Goal: Find contact information: Obtain details needed to contact an individual or organization

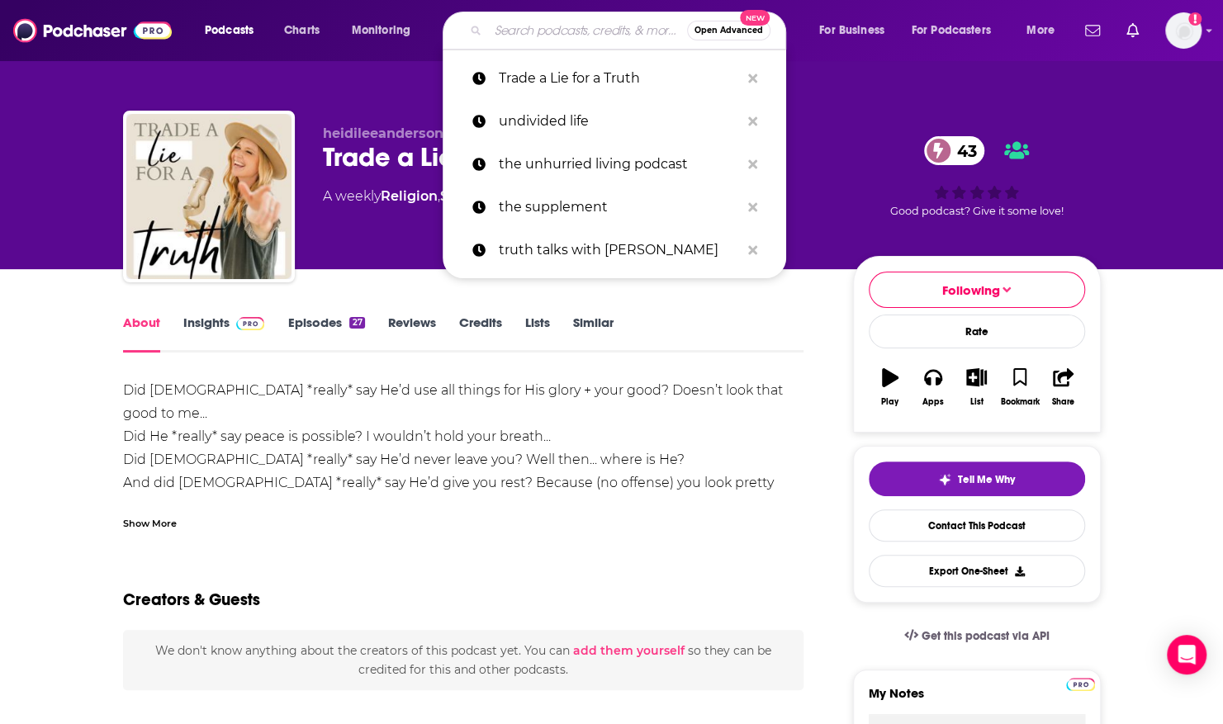
drag, startPoint x: 497, startPoint y: 30, endPoint x: 553, endPoint y: 33, distance: 56.3
click at [553, 33] on input "Search podcasts, credits, & more..." at bounding box center [587, 30] width 199 height 26
paste input "Praying [DEMOGRAPHIC_DATA] Women"
type input "Praying [DEMOGRAPHIC_DATA] Women"
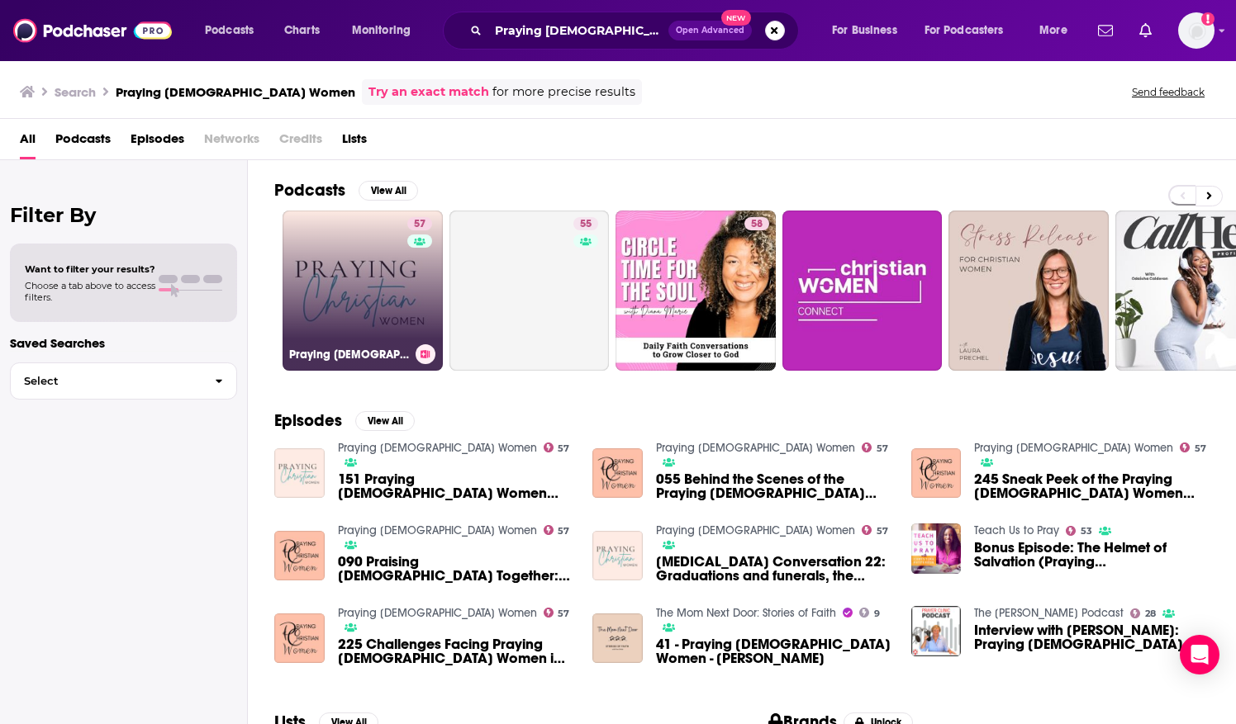
click at [372, 264] on link "57 Praying [DEMOGRAPHIC_DATA] Women" at bounding box center [362, 291] width 160 height 160
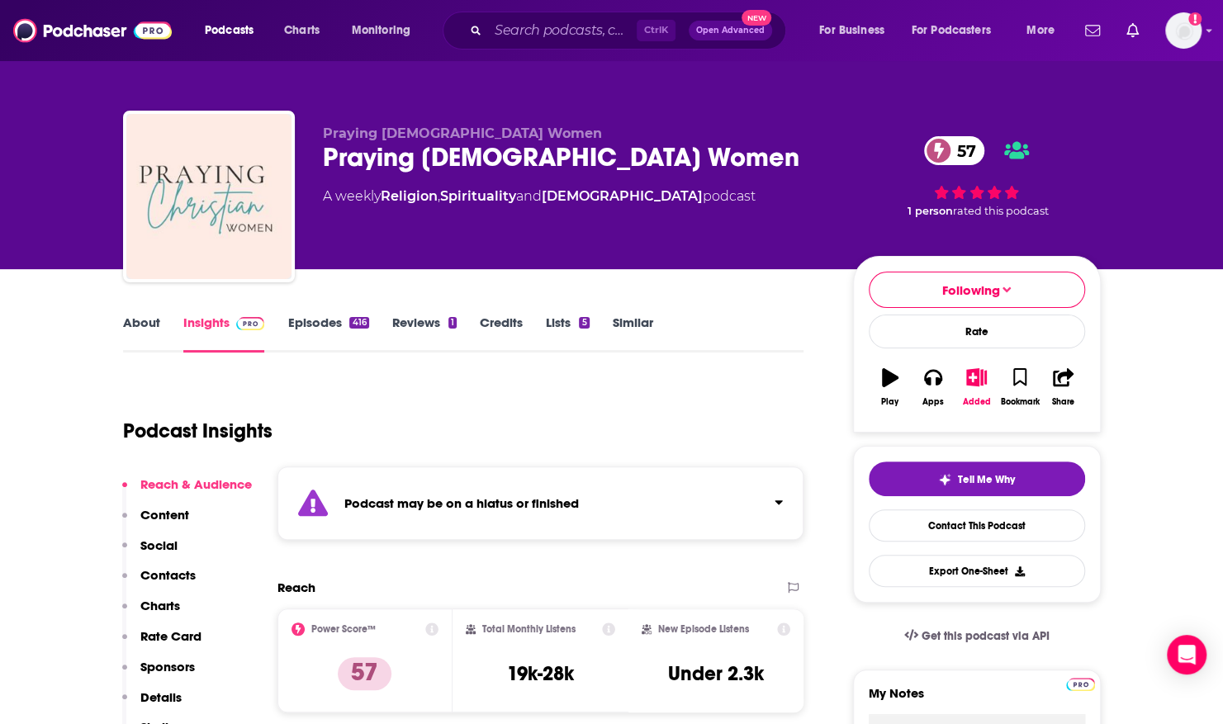
click at [324, 322] on link "Episodes 416" at bounding box center [327, 334] width 81 height 38
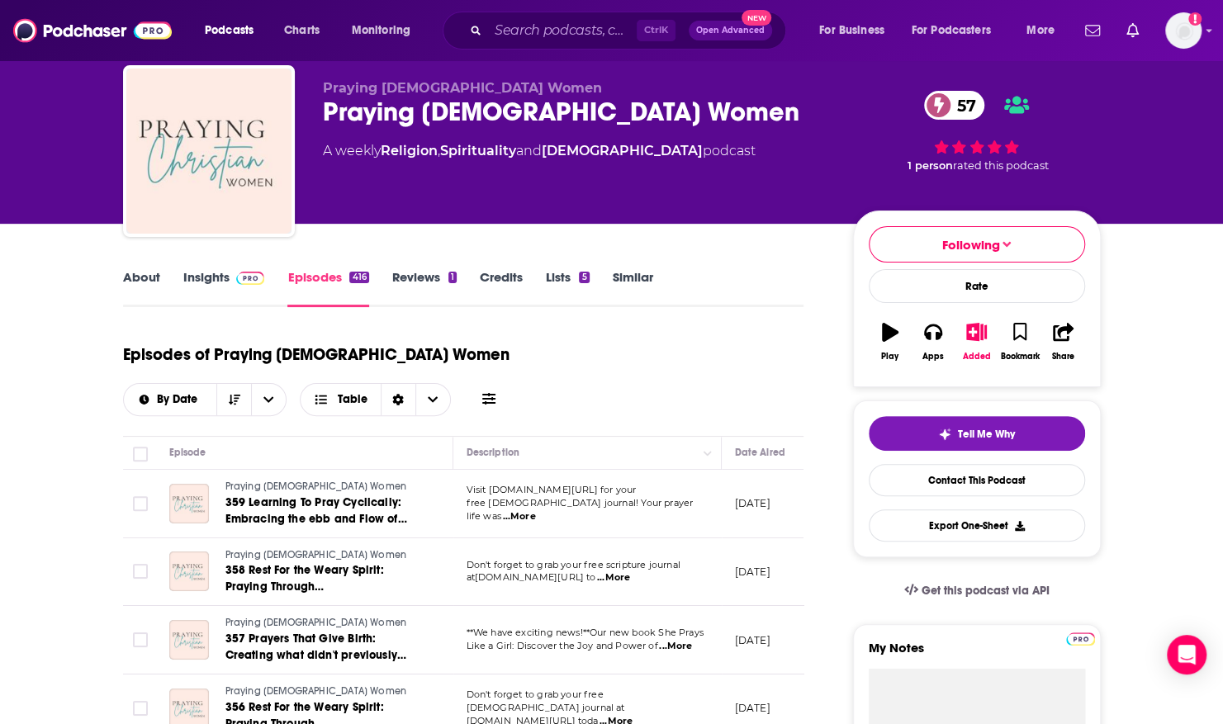
scroll to position [48, 0]
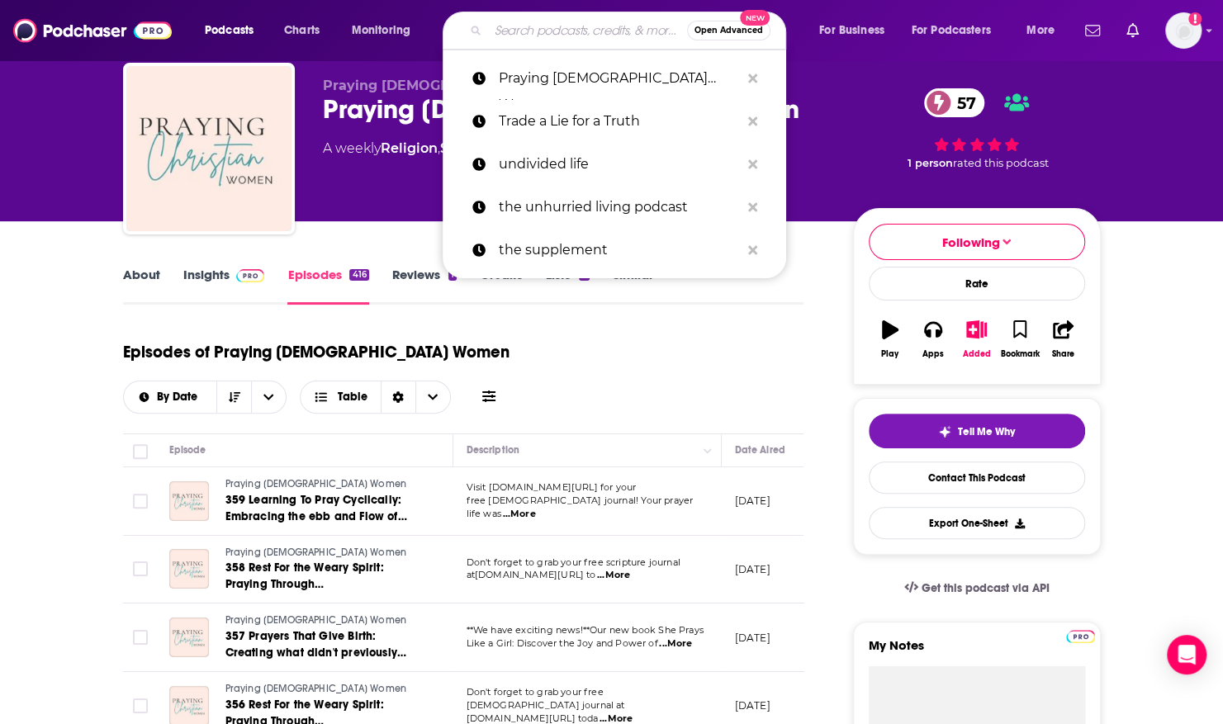
click at [492, 28] on input "Search podcasts, credits, & more..." at bounding box center [587, 30] width 199 height 26
paste input "Becoming [DEMOGRAPHIC_DATA]"
type input "Becoming [DEMOGRAPHIC_DATA]"
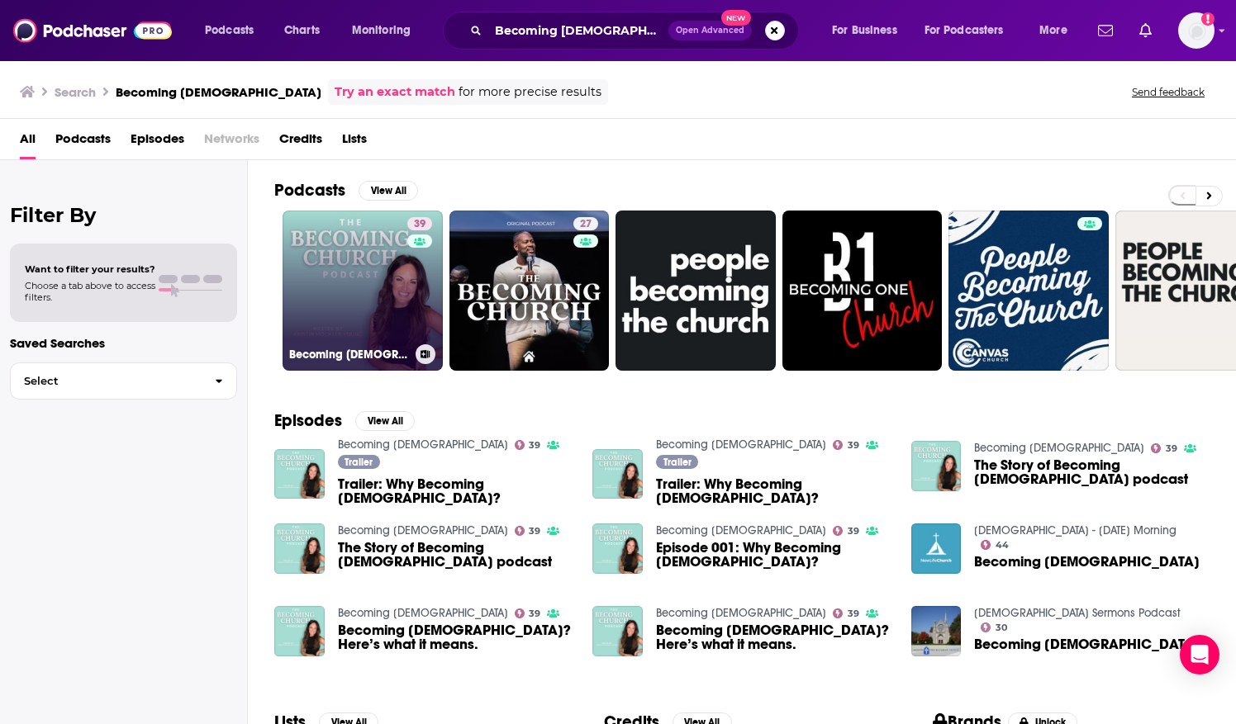
click at [371, 266] on link "39 Becoming [DEMOGRAPHIC_DATA]" at bounding box center [362, 291] width 160 height 160
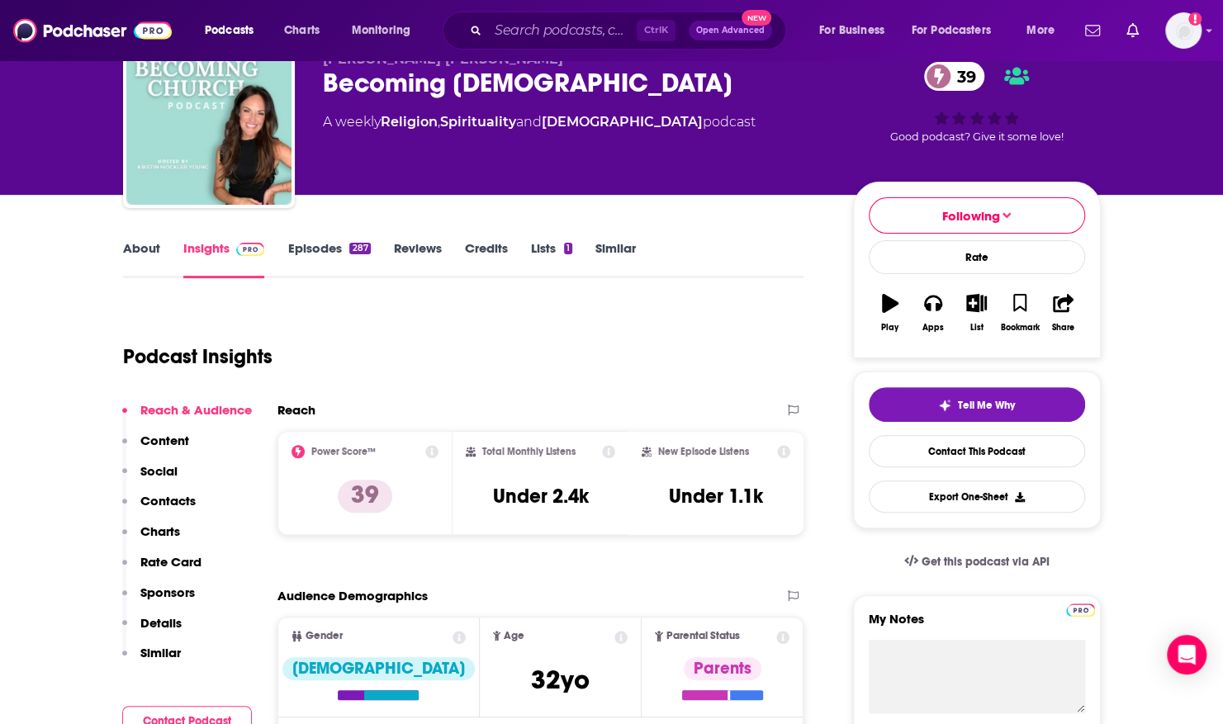
scroll to position [79, 0]
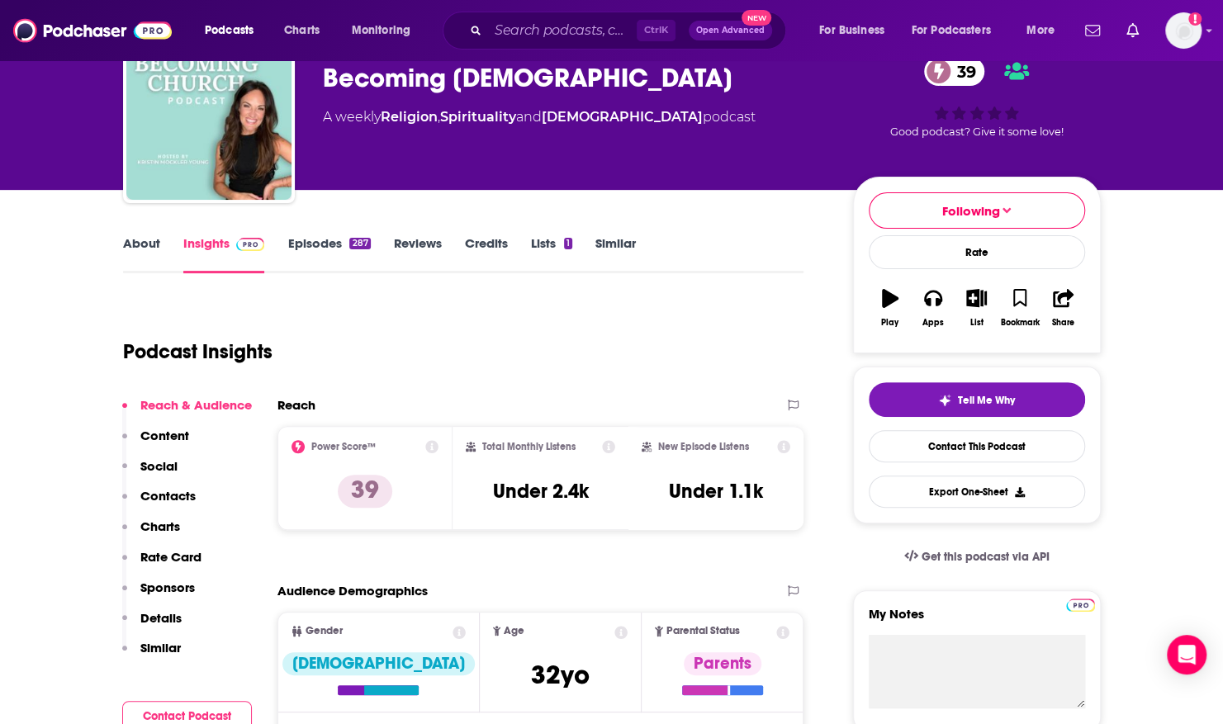
click at [314, 245] on link "Episodes 287" at bounding box center [328, 254] width 83 height 38
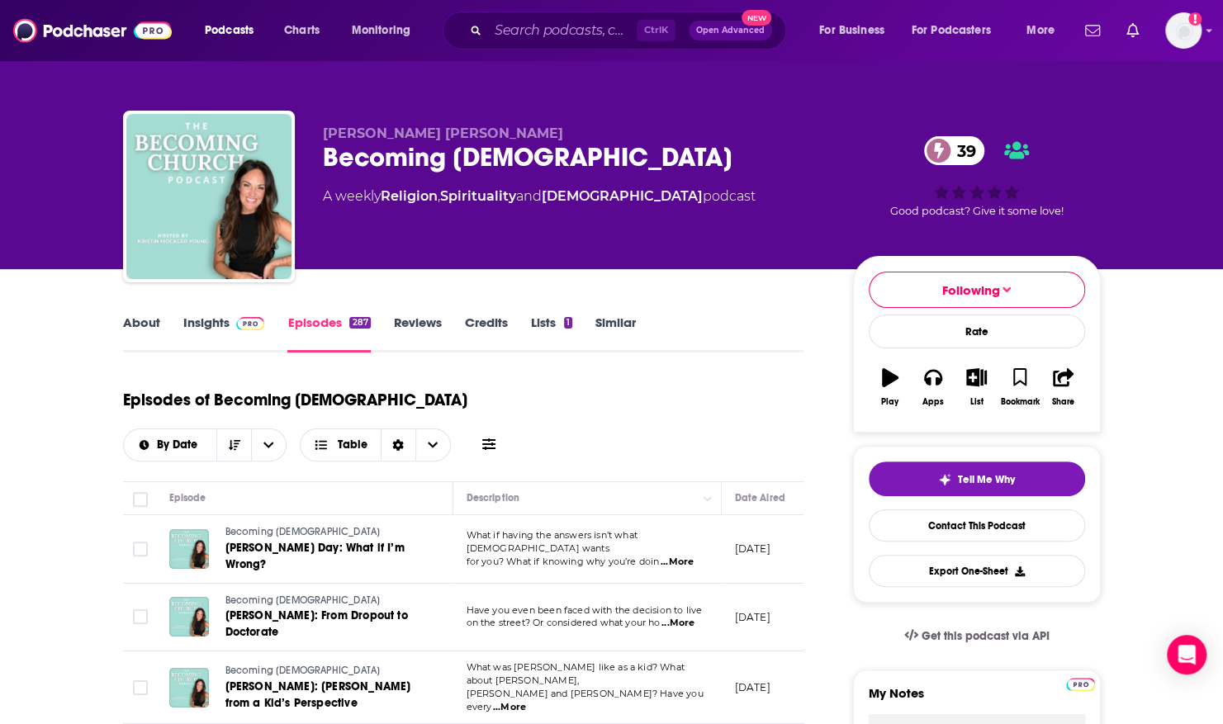
scroll to position [37, 0]
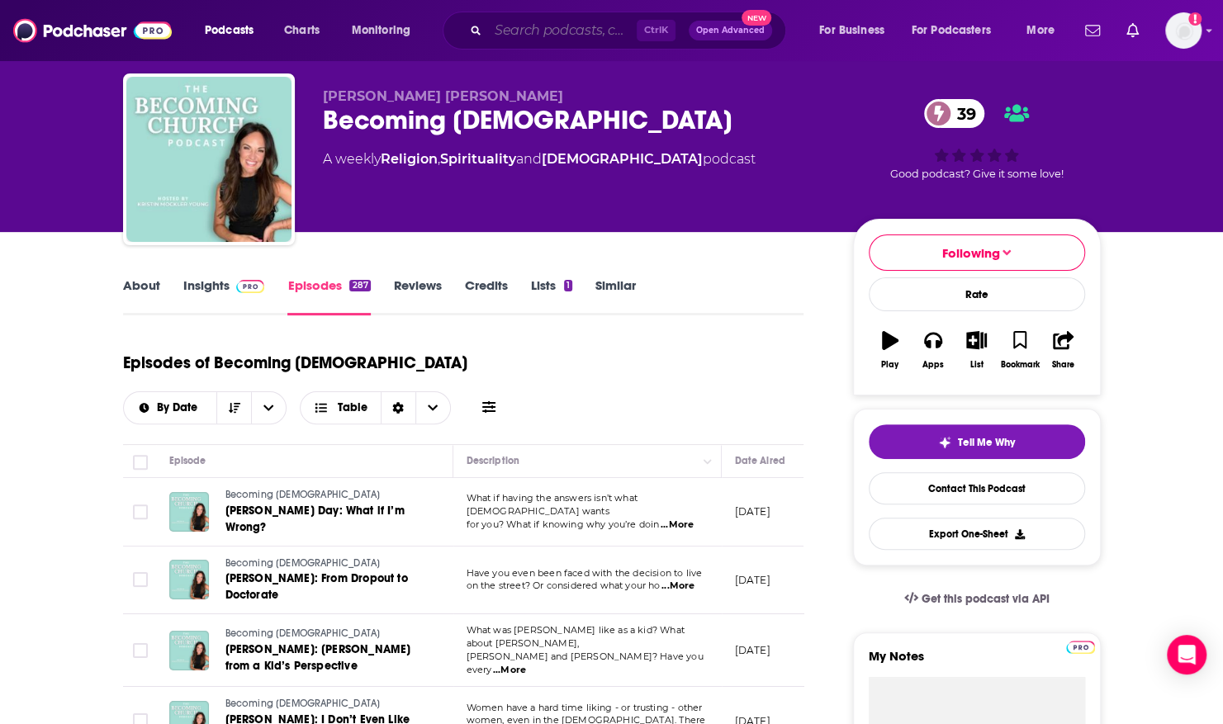
click at [497, 30] on input "Search podcasts, credits, & more..." at bounding box center [562, 30] width 149 height 26
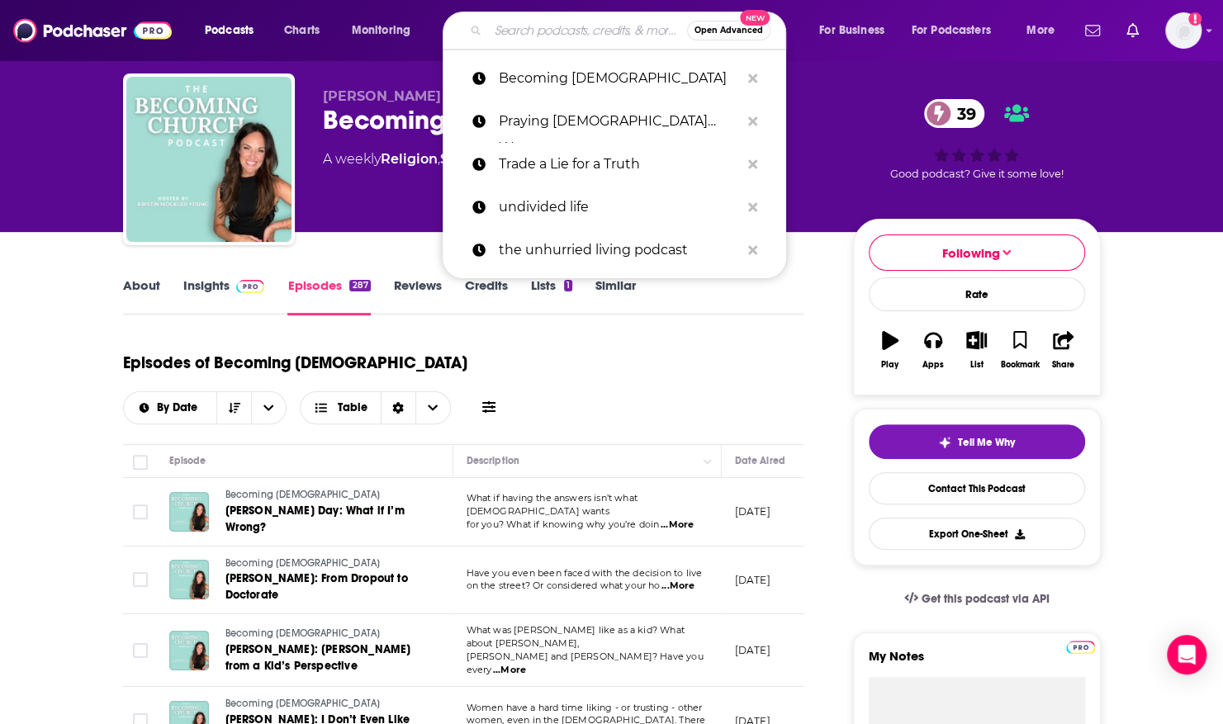
paste input "A Happy Home with [PERSON_NAME]"
type input "A Happy Home with [PERSON_NAME]"
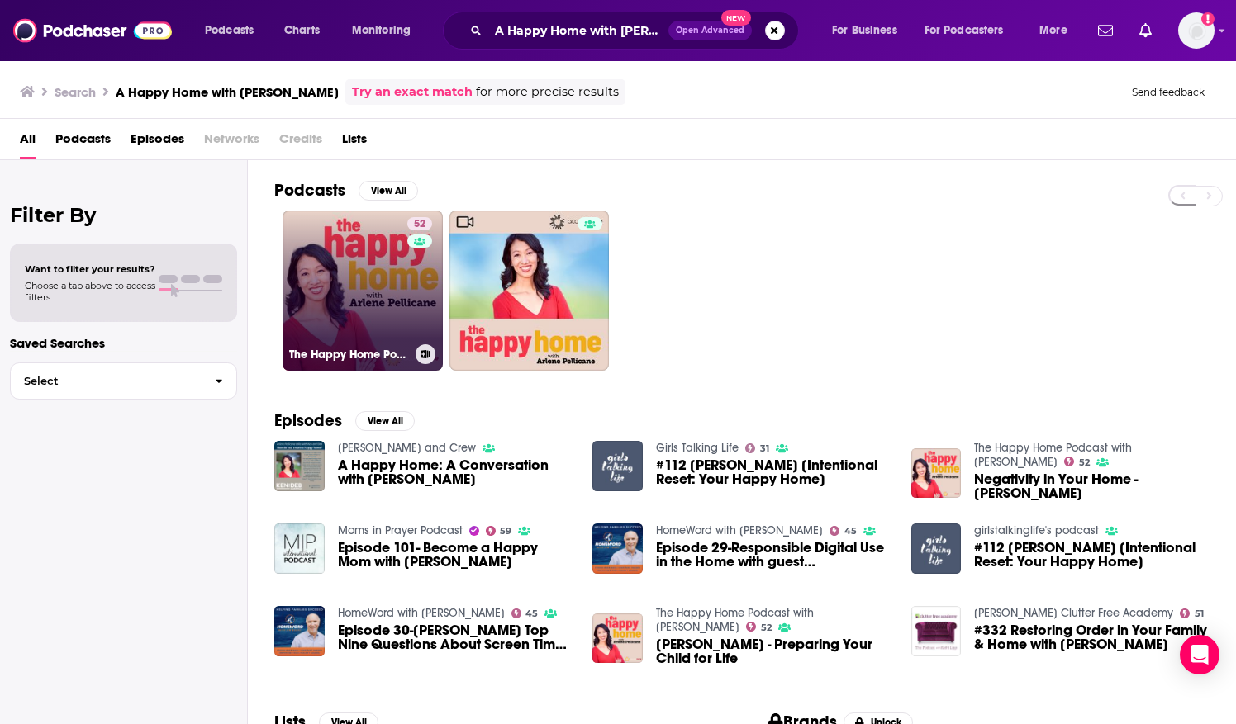
click at [371, 253] on link "52 The Happy Home Podcast with [PERSON_NAME]" at bounding box center [362, 291] width 160 height 160
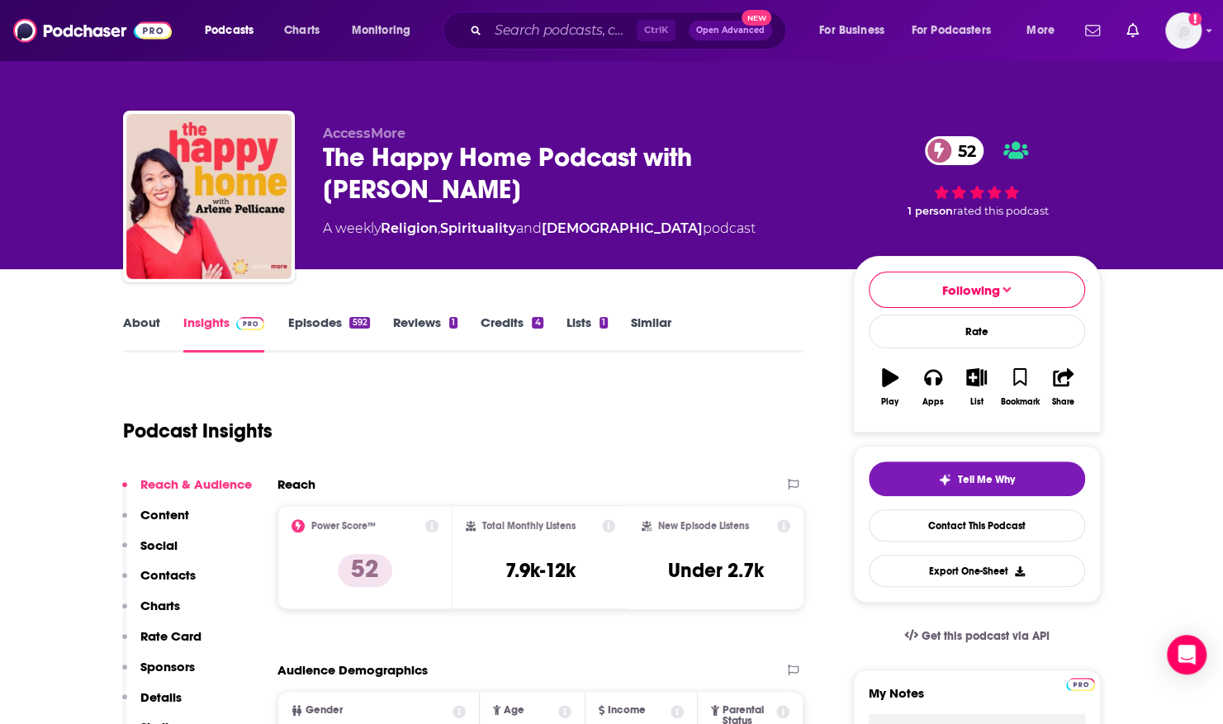
click at [317, 325] on link "Episodes 592" at bounding box center [328, 334] width 82 height 38
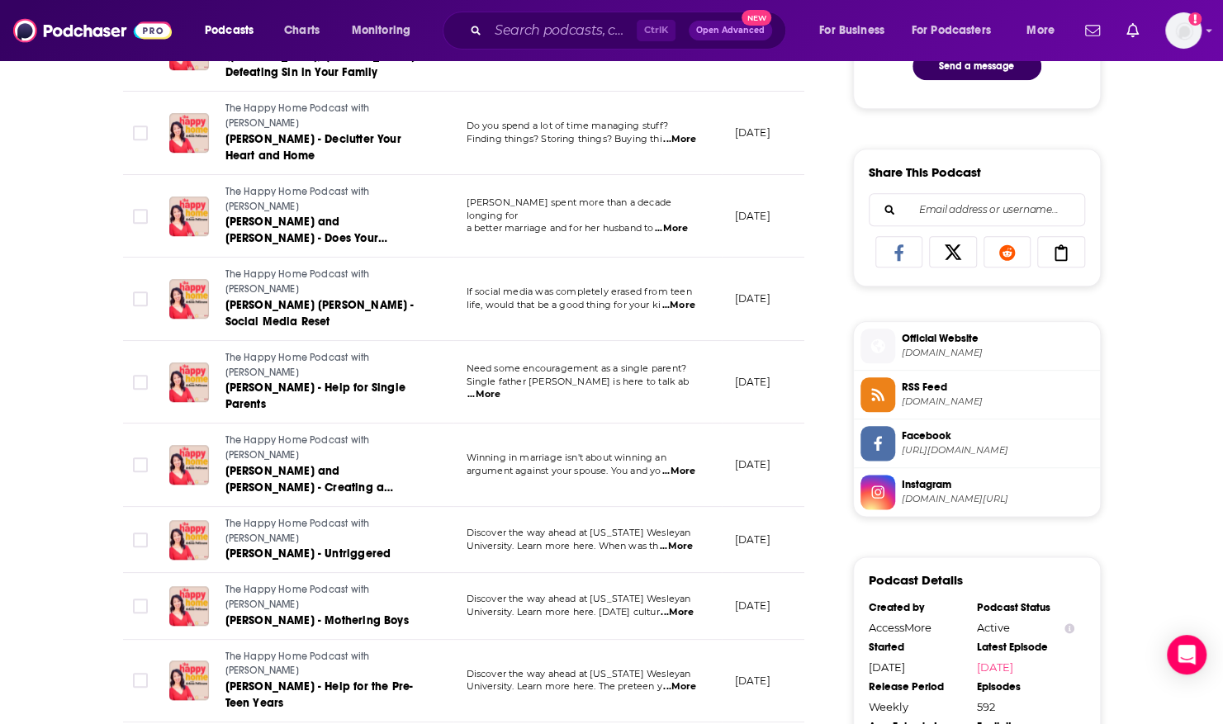
scroll to position [951, 0]
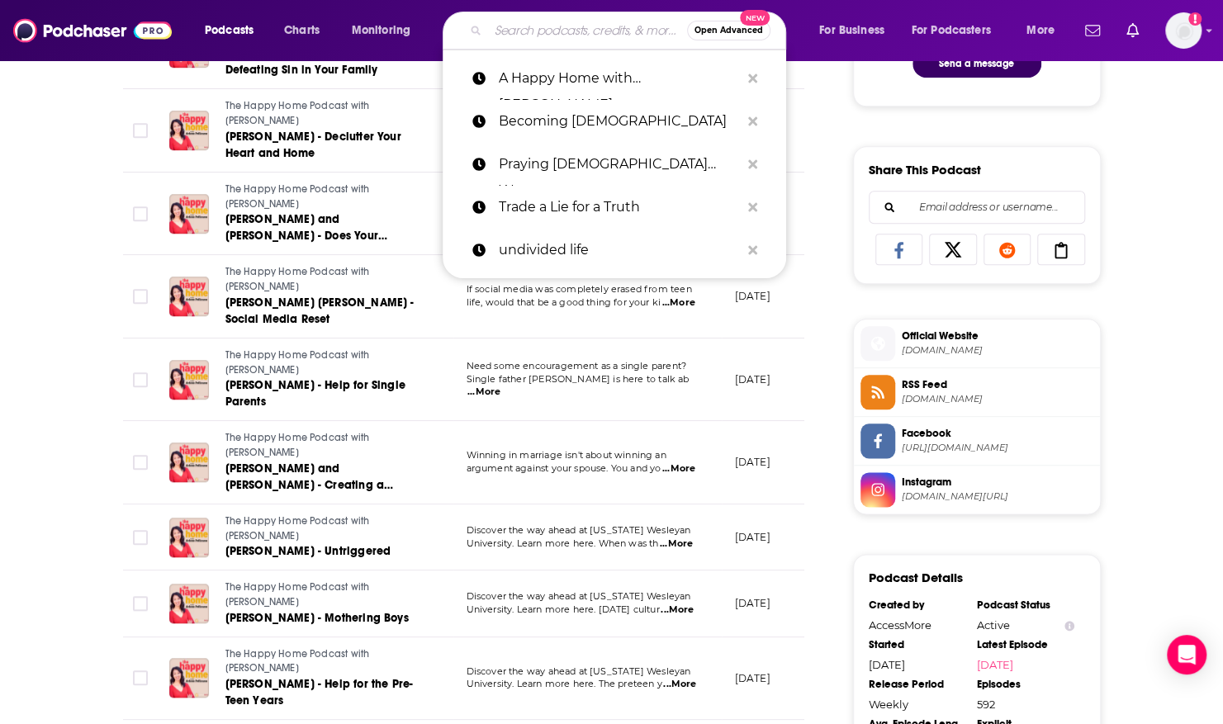
click at [501, 29] on input "Search podcasts, credits, & more..." at bounding box center [587, 30] width 199 height 26
paste input "[DEMOGRAPHIC_DATA] Spice Podcast"
type input "[DEMOGRAPHIC_DATA] Spice Podcast"
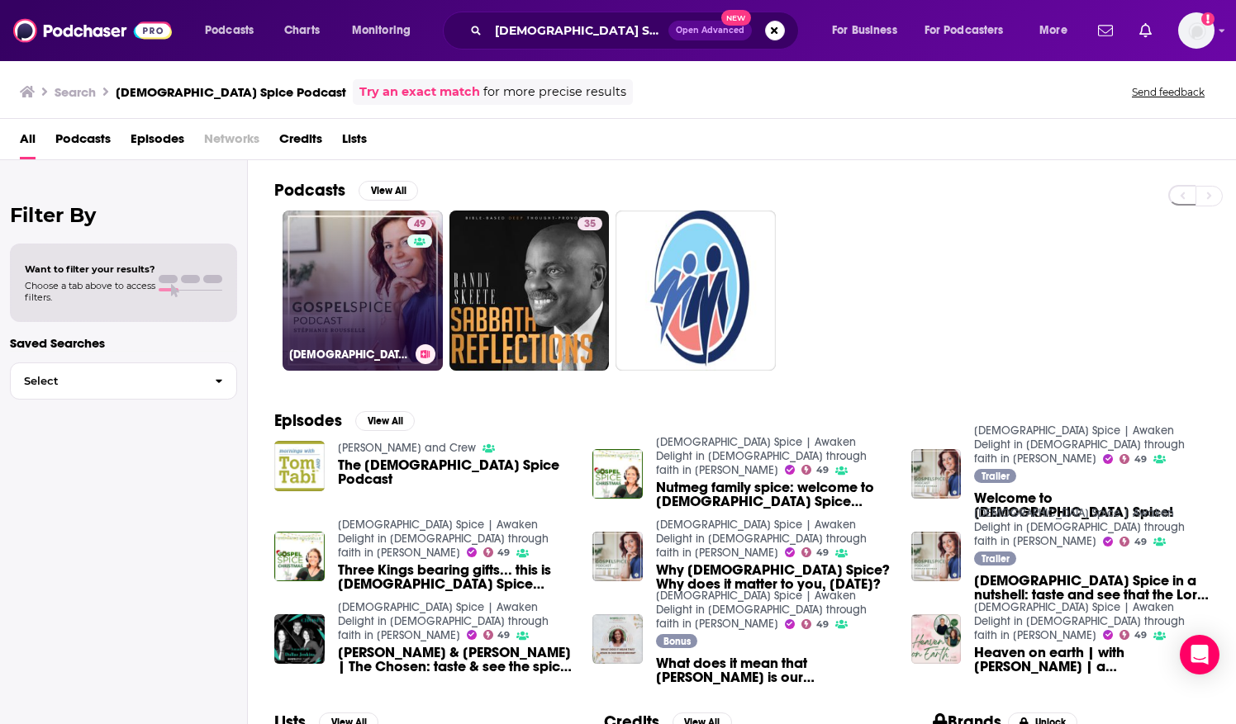
click at [382, 247] on link "49 [DEMOGRAPHIC_DATA] Spice | Awaken Delight in [DEMOGRAPHIC_DATA] through fait…" at bounding box center [362, 291] width 160 height 160
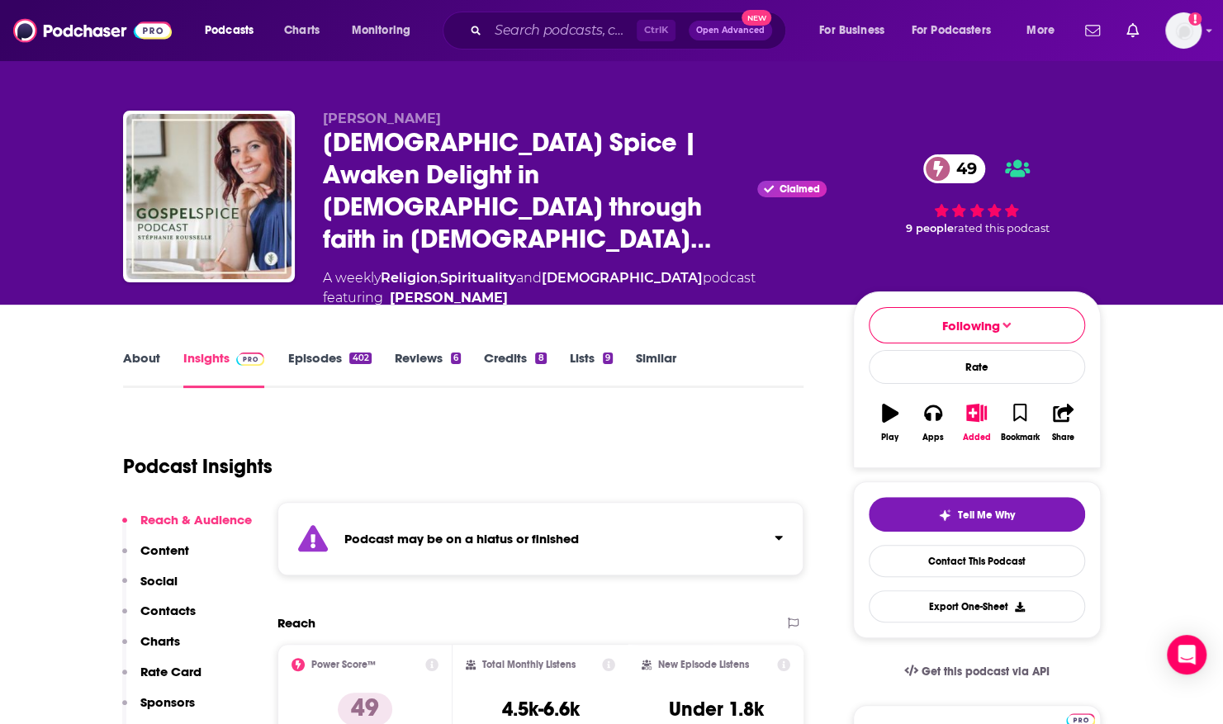
click at [304, 350] on link "Episodes 402" at bounding box center [328, 369] width 83 height 38
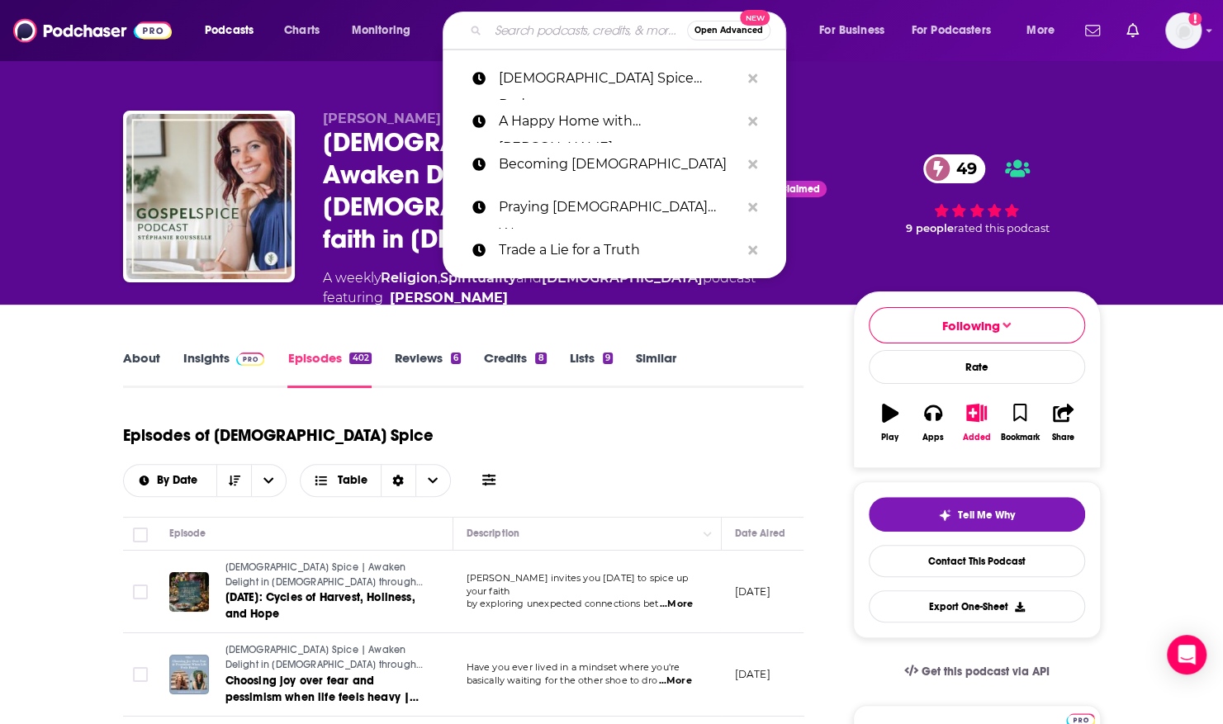
click at [498, 24] on input "Search podcasts, credits, & more..." at bounding box center [587, 30] width 199 height 26
paste input "Undaunted Life Podcast"
type input "Undaunted Life Podcast"
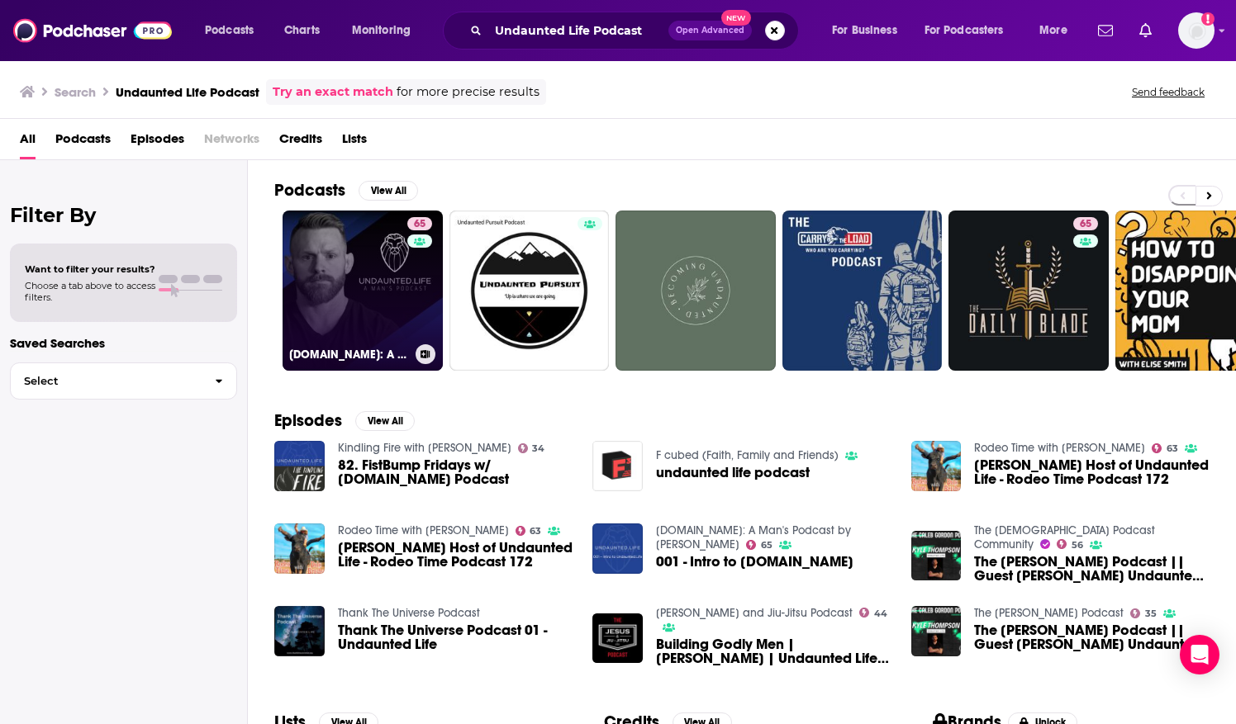
click at [360, 231] on link "65 [DOMAIN_NAME]: A Man's Podcast by [PERSON_NAME]" at bounding box center [362, 291] width 160 height 160
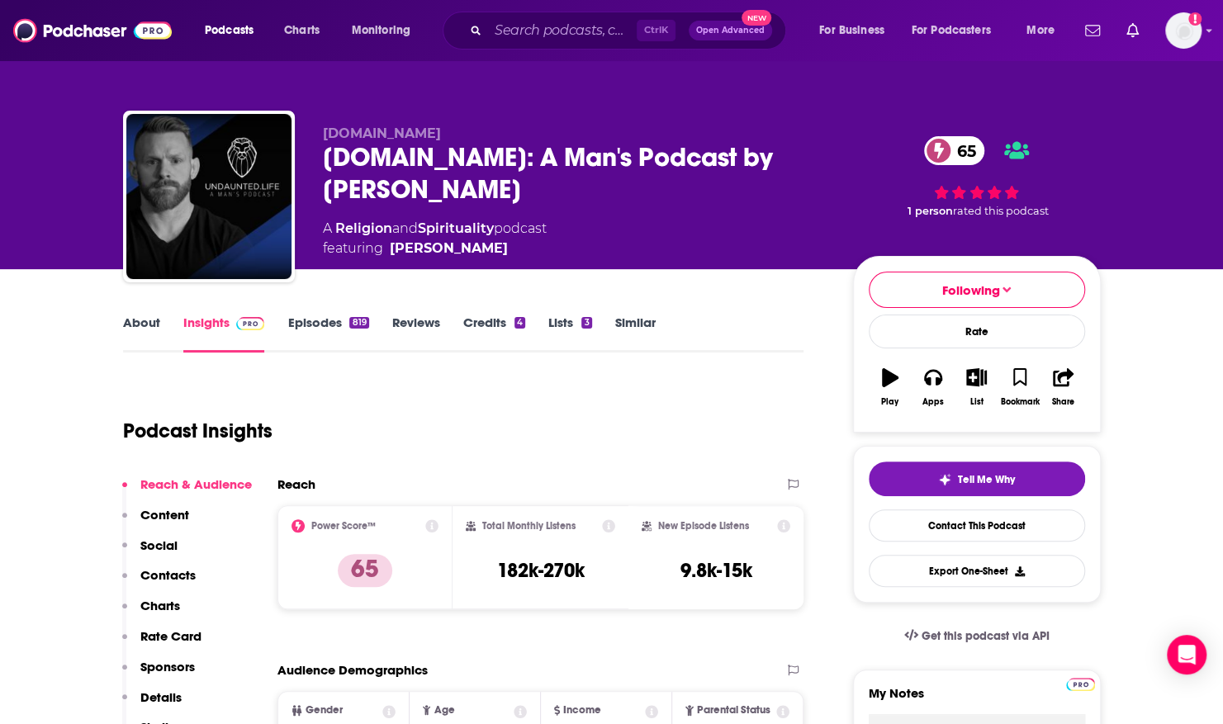
click at [320, 320] on link "Episodes 819" at bounding box center [327, 334] width 81 height 38
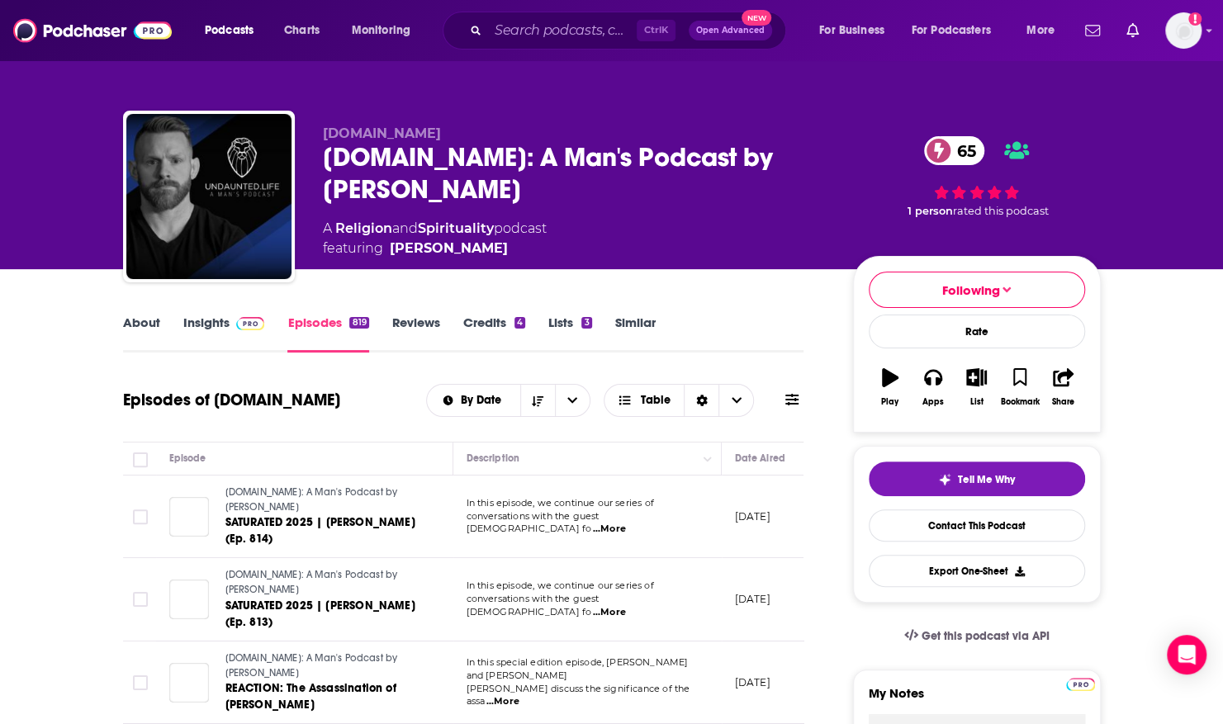
click at [320, 320] on link "Episodes 819" at bounding box center [327, 334] width 81 height 38
click at [626, 523] on span "...More" at bounding box center [609, 529] width 33 height 13
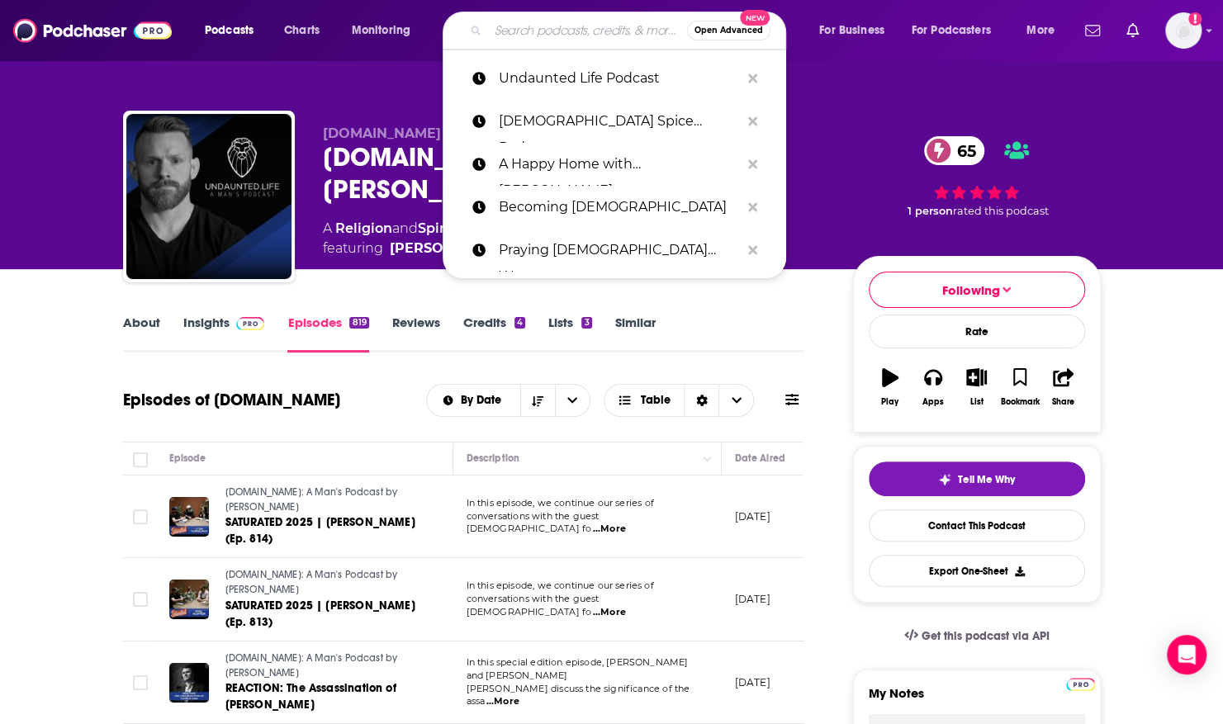
click at [510, 32] on input "Search podcasts, credits, & more..." at bounding box center [587, 30] width 199 height 26
paste input "The [PERSON_NAME] Show"
type input "The [PERSON_NAME] Show"
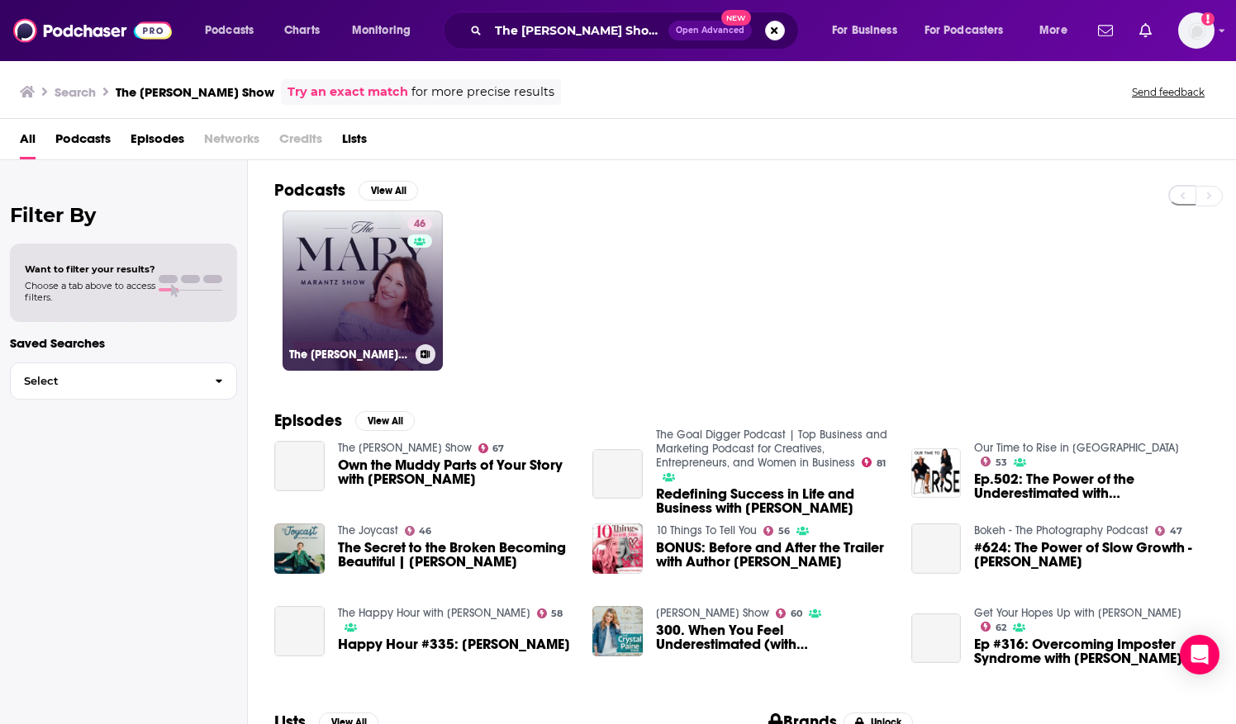
click at [303, 246] on link "46 The [PERSON_NAME] Show" at bounding box center [362, 291] width 160 height 160
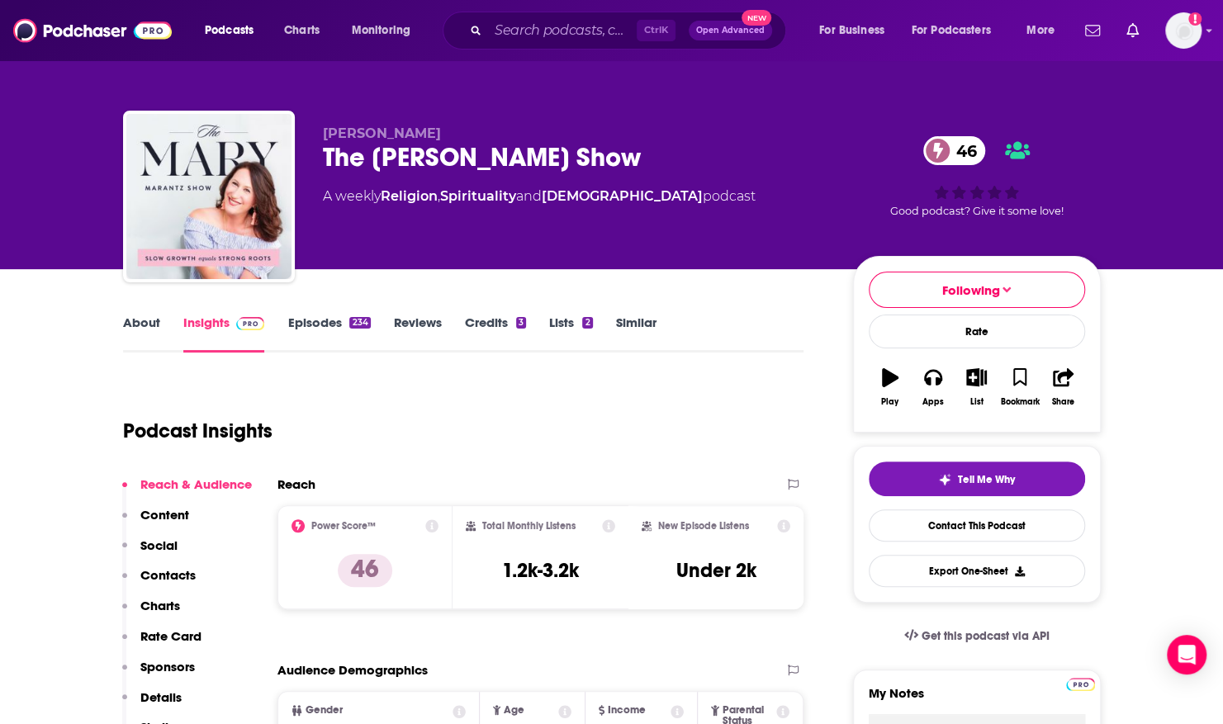
click at [292, 322] on link "Episodes 234" at bounding box center [328, 334] width 83 height 38
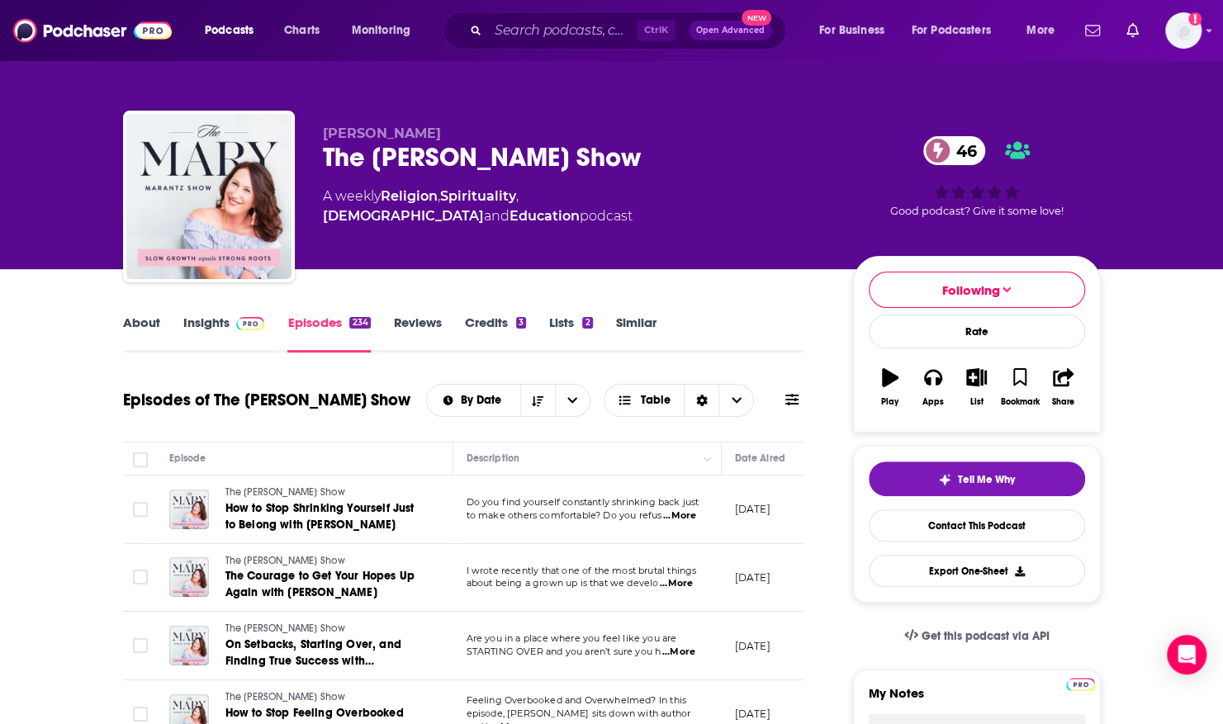
click at [140, 324] on link "About" at bounding box center [141, 334] width 37 height 38
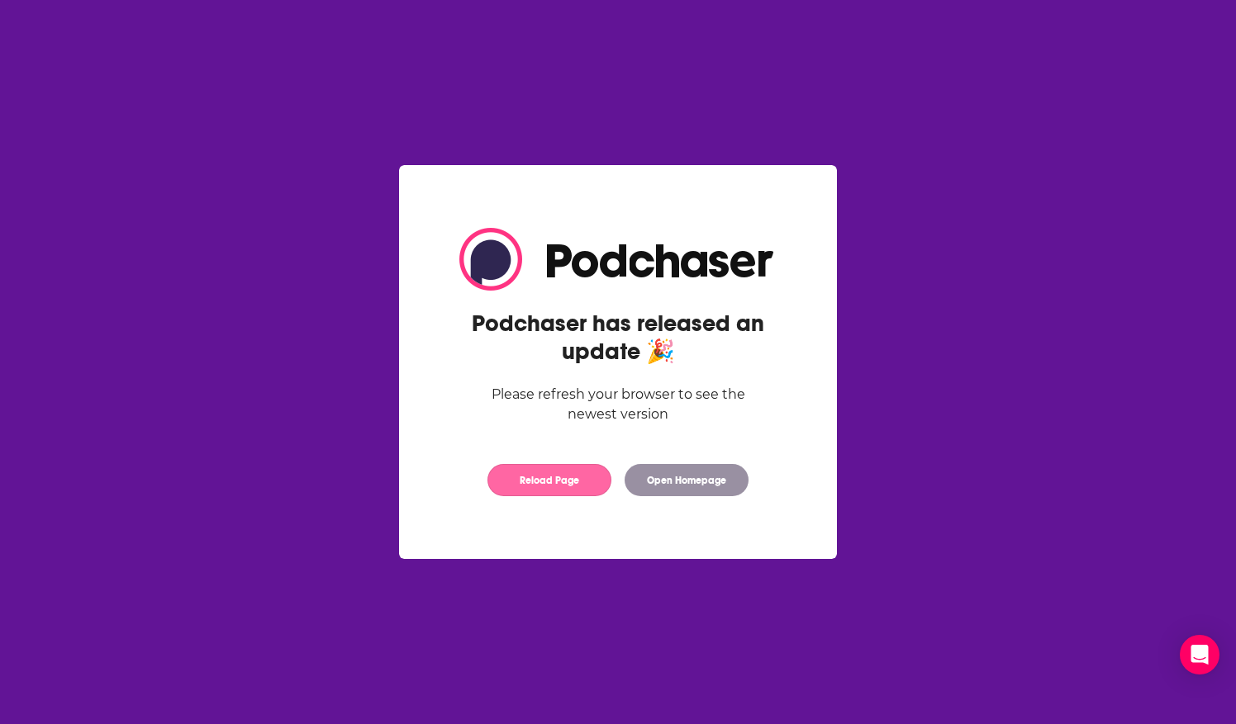
click at [509, 479] on button "Reload Page" at bounding box center [549, 480] width 124 height 32
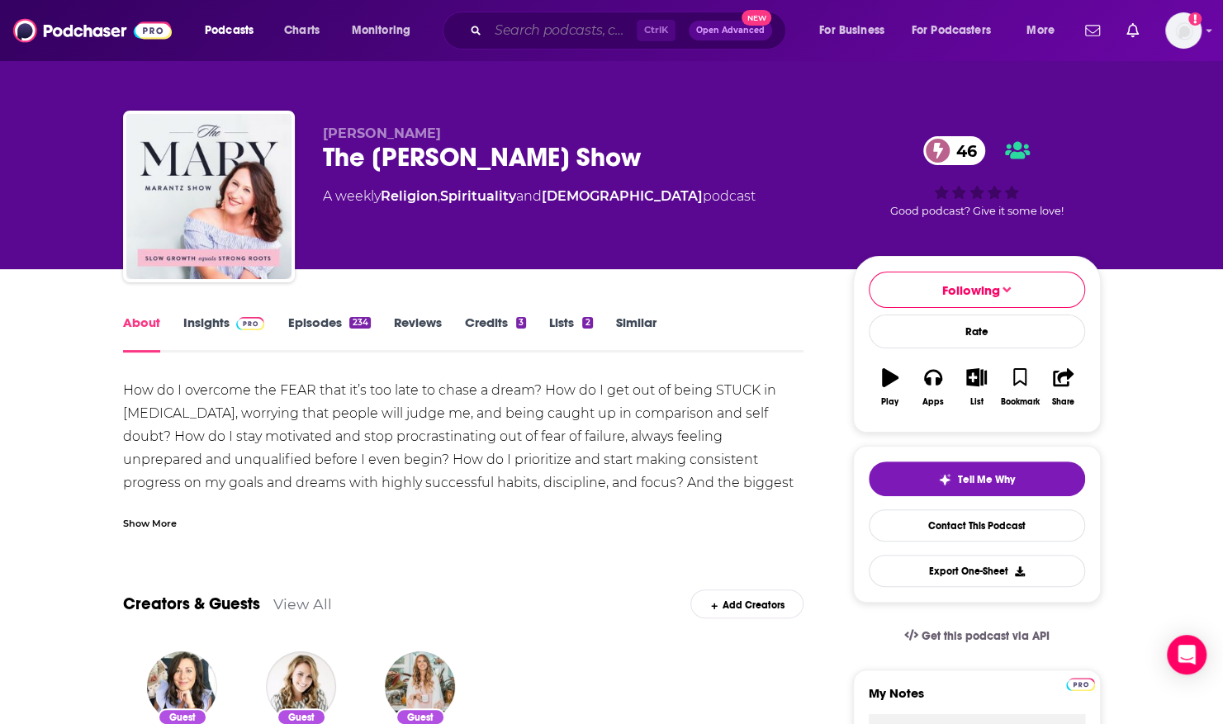
click at [589, 32] on input "Search podcasts, credits, & more..." at bounding box center [562, 30] width 149 height 26
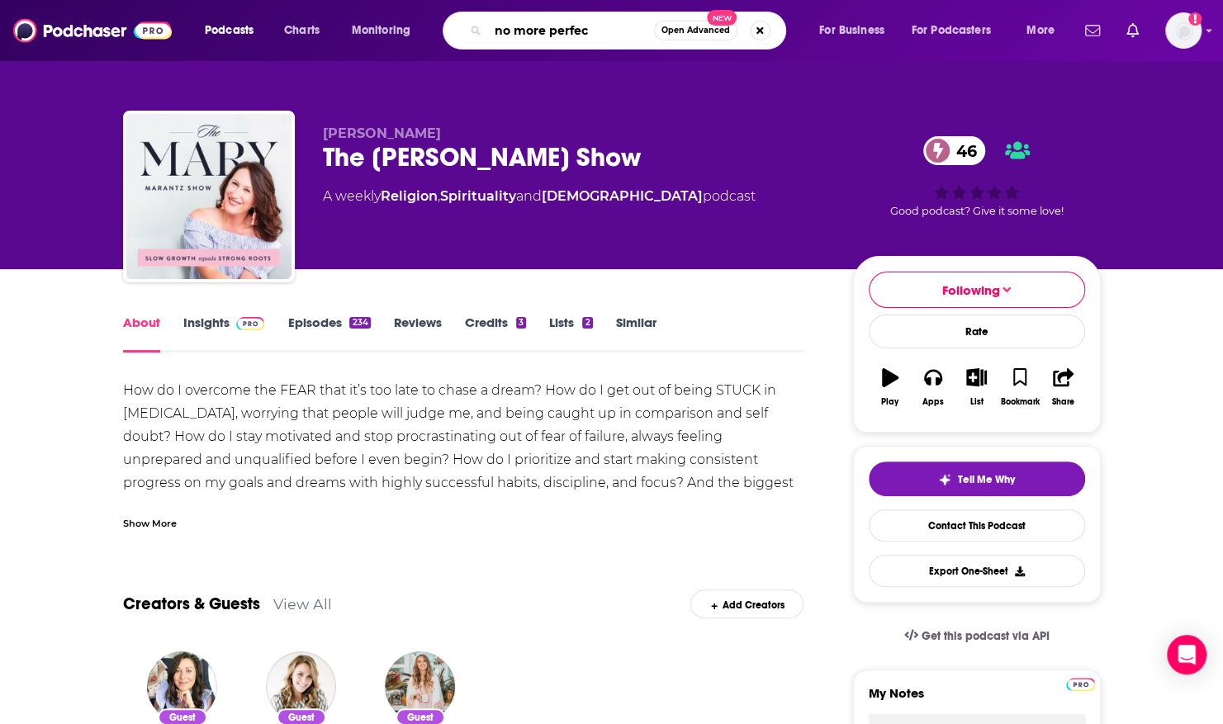
type input "no more perfect"
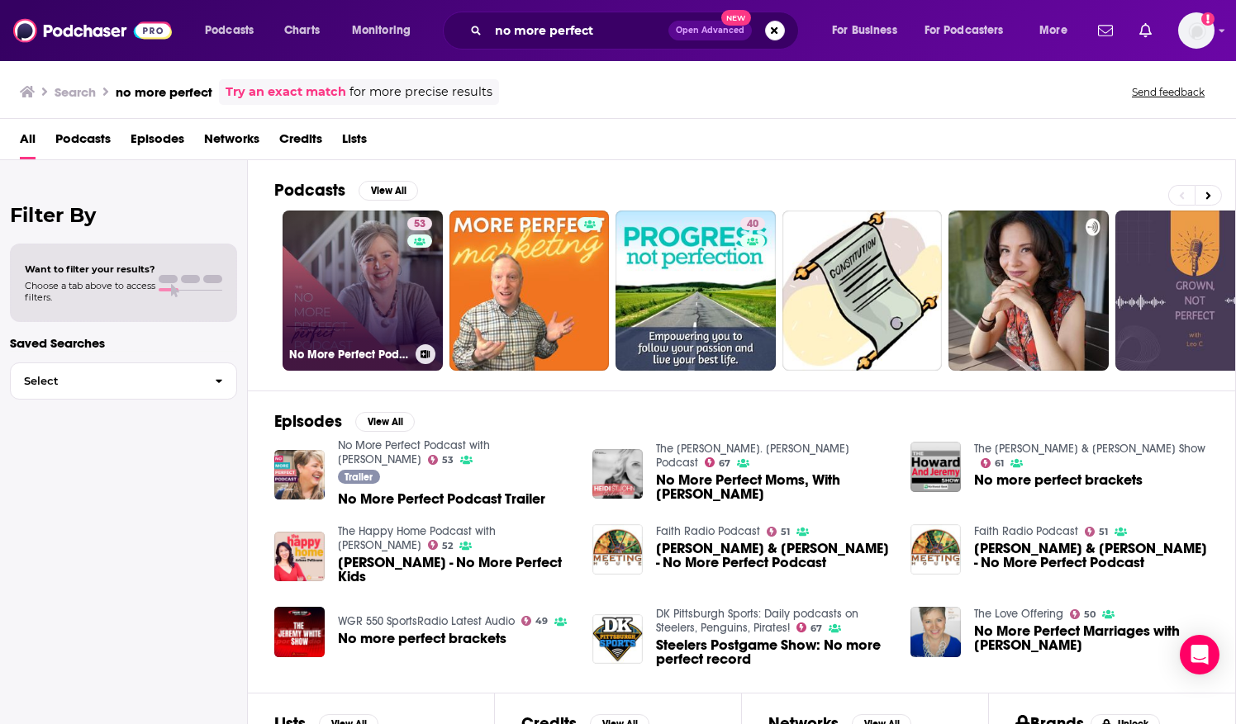
click at [351, 237] on link "53 No More Perfect Podcast with Jill Savage" at bounding box center [362, 291] width 160 height 160
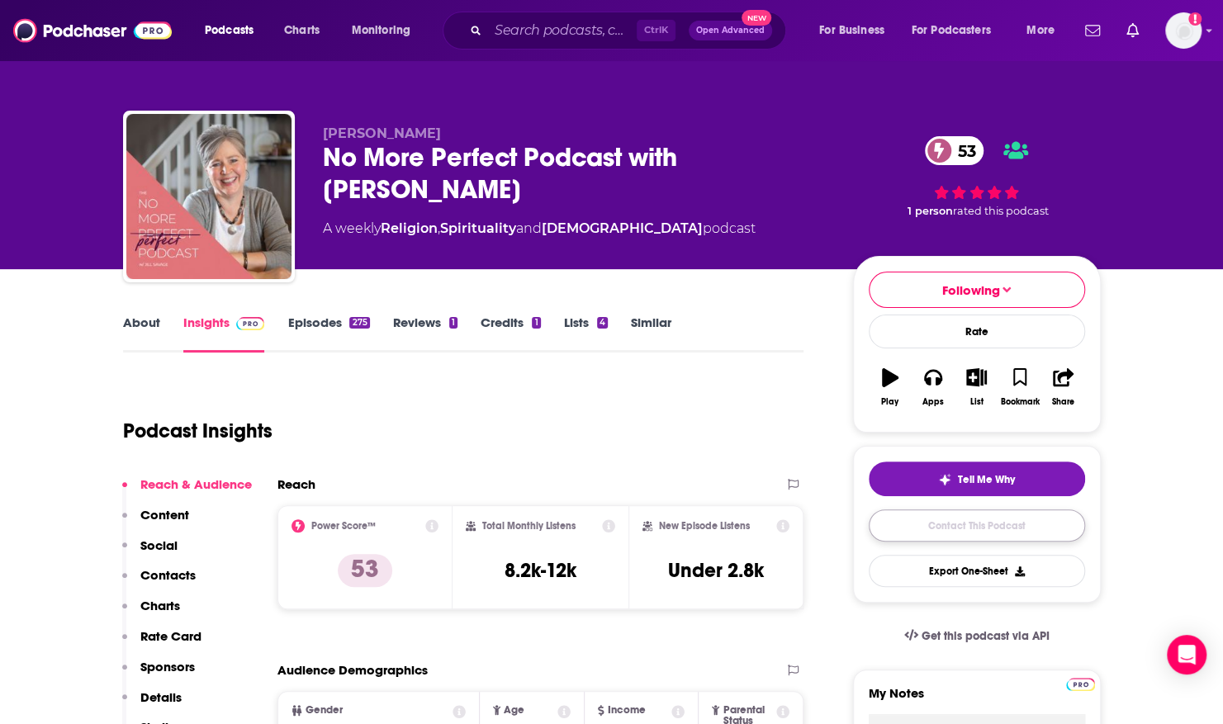
click at [940, 531] on link "Contact This Podcast" at bounding box center [977, 526] width 216 height 32
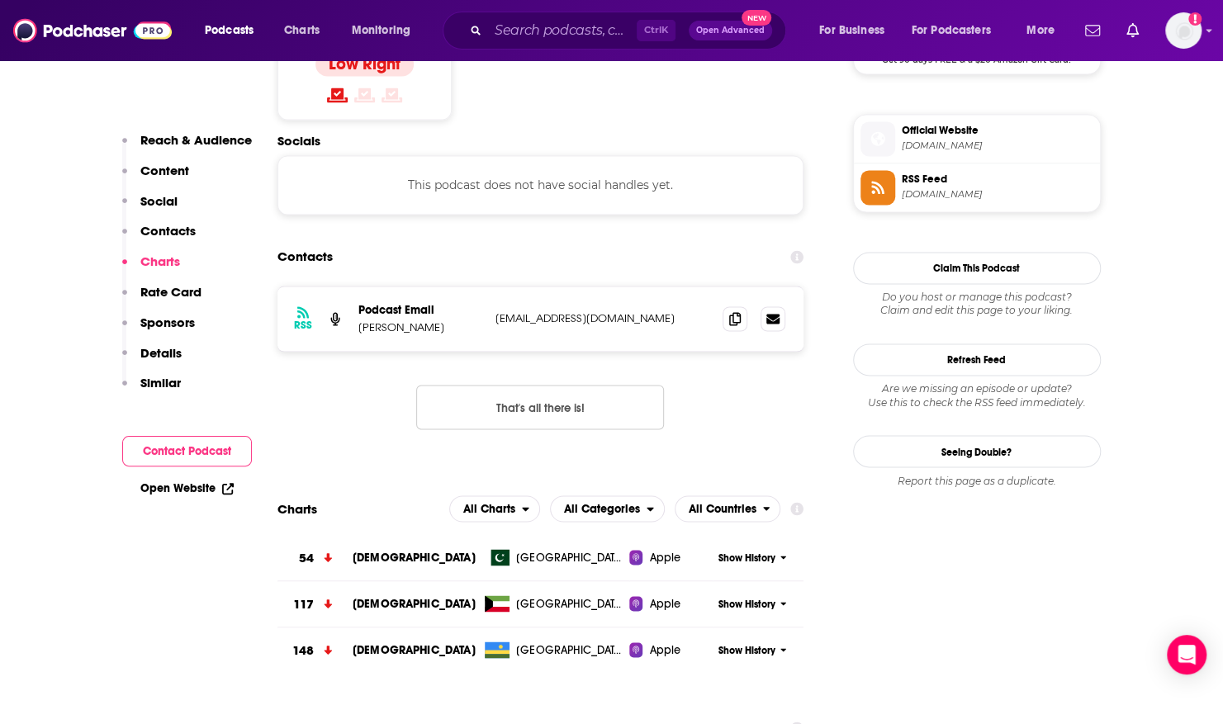
scroll to position [1436, 0]
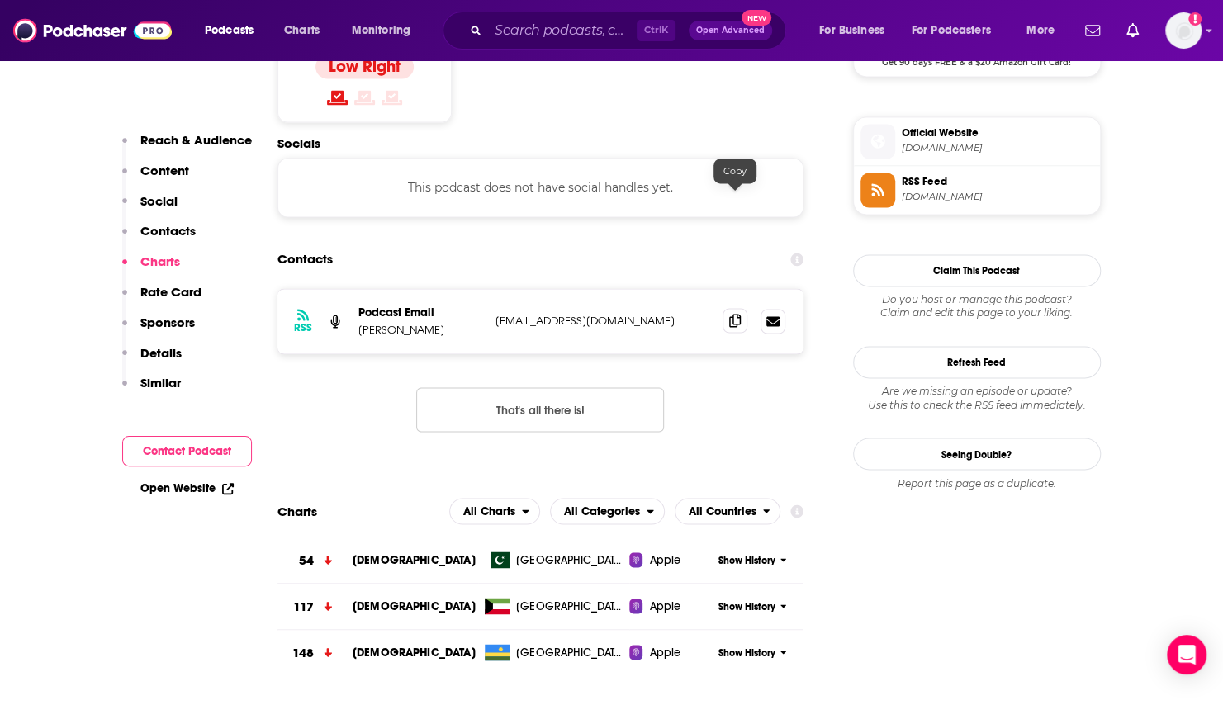
click at [736, 314] on icon at bounding box center [735, 320] width 12 height 13
click at [567, 24] on input "Search podcasts, credits, & more..." at bounding box center [562, 30] width 149 height 26
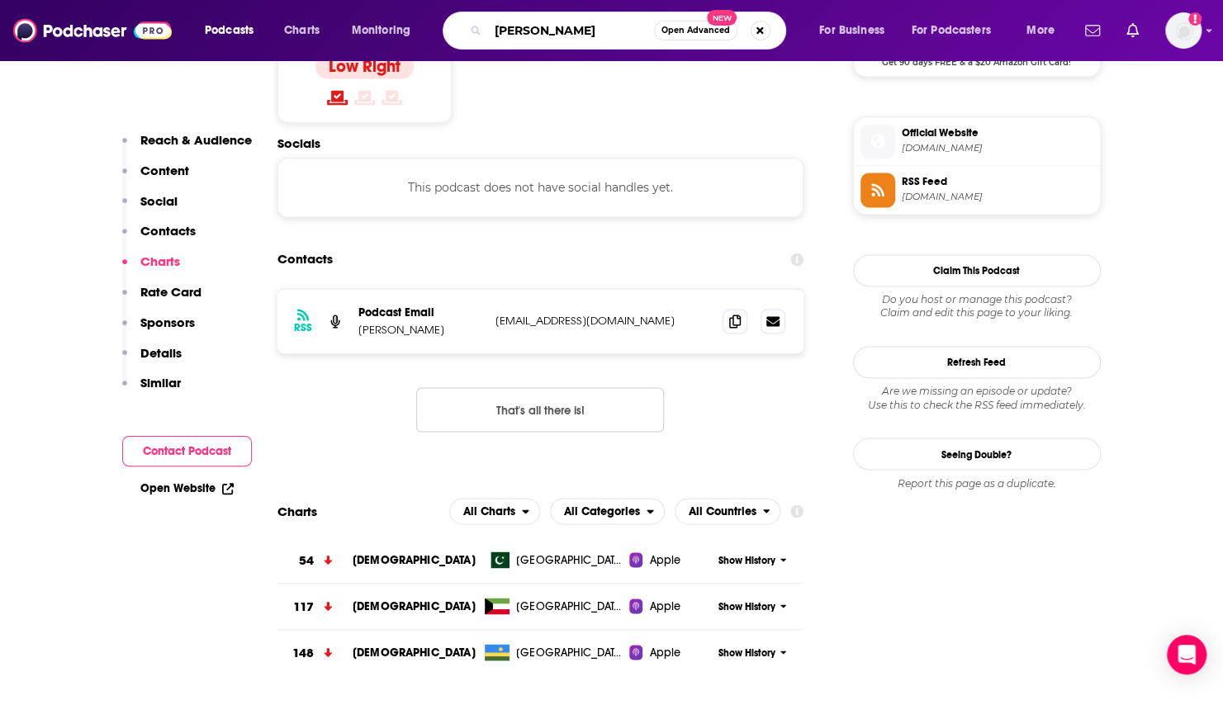
type input "monica swanson"
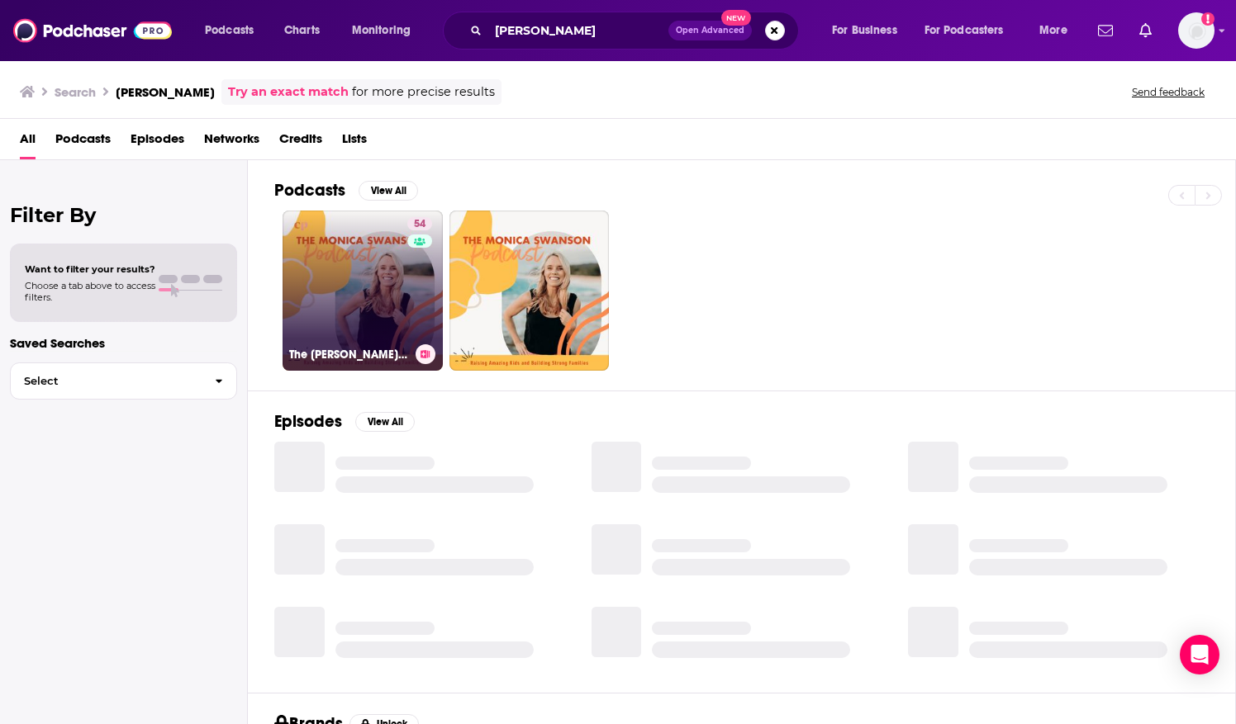
click at [352, 230] on link "54 The Monica Swanson Podcast - boy mom, build strong families, Biblical worldv…" at bounding box center [362, 291] width 160 height 160
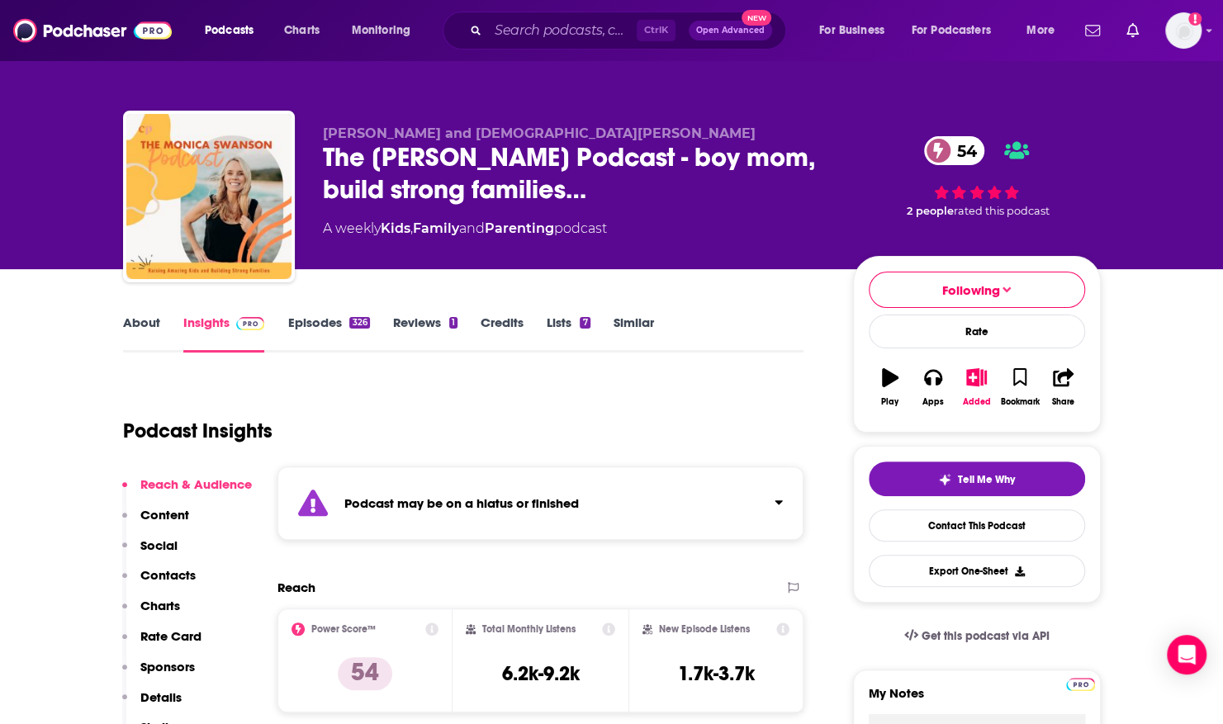
click at [307, 323] on link "Episodes 326" at bounding box center [328, 334] width 82 height 38
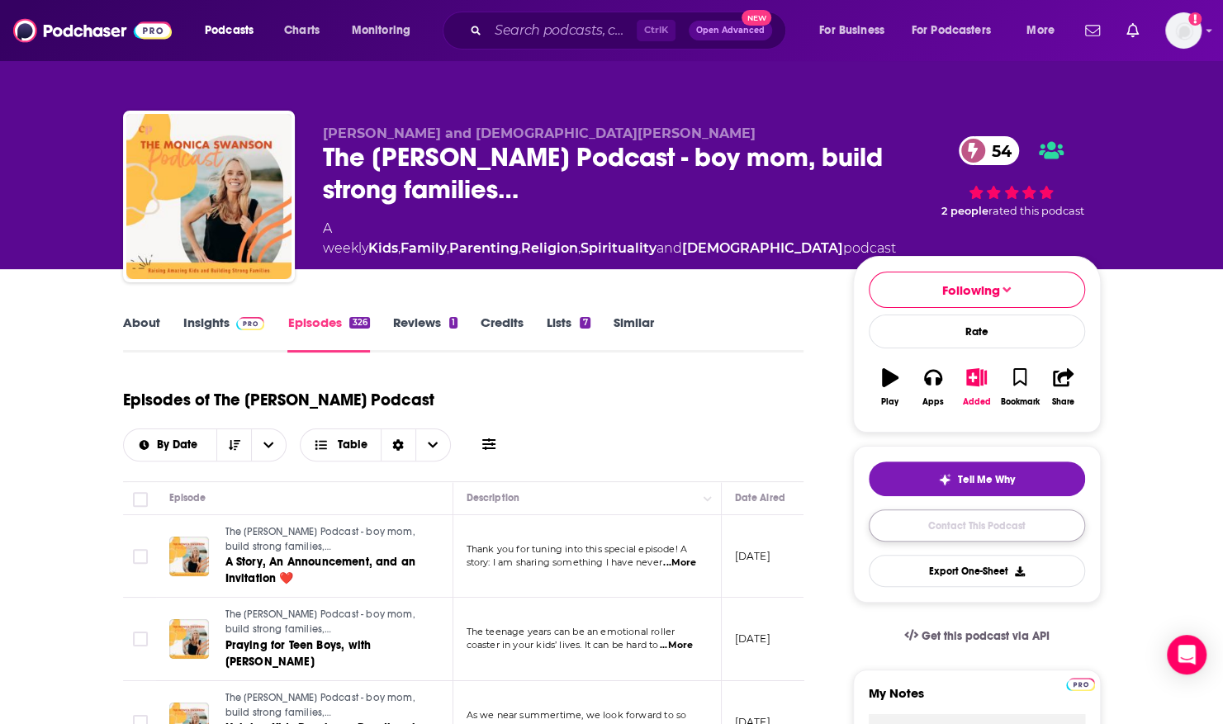
click at [987, 519] on link "Contact This Podcast" at bounding box center [977, 526] width 216 height 32
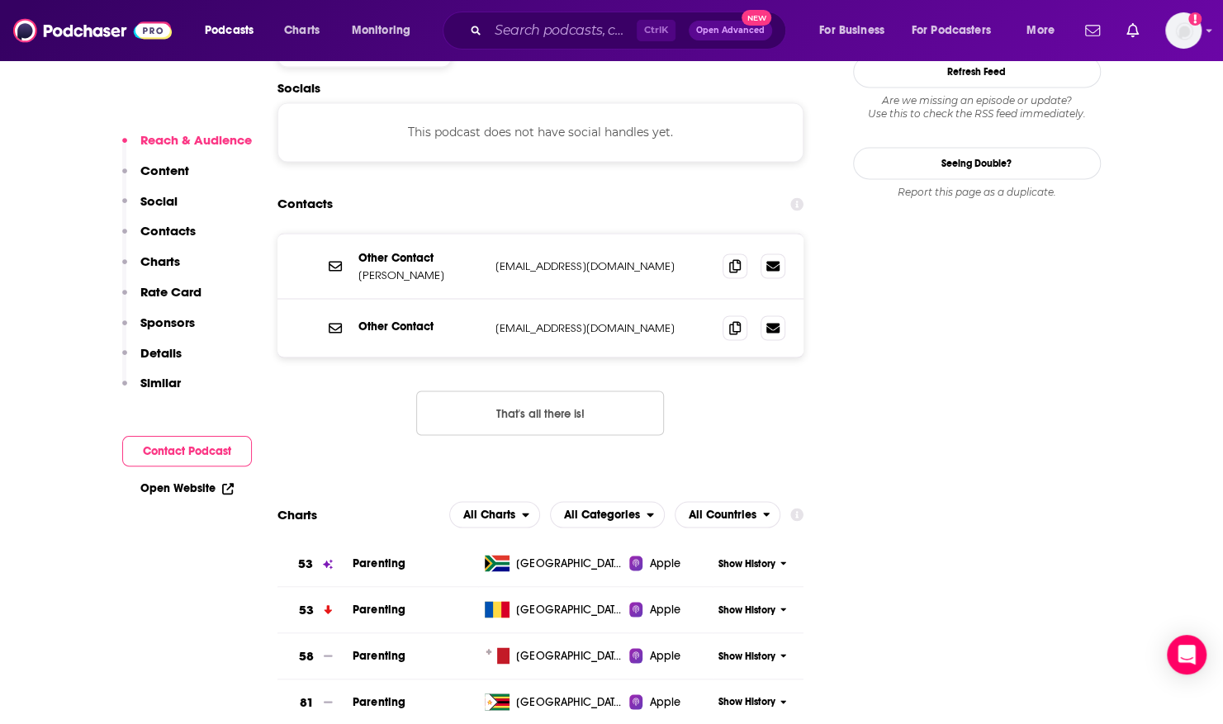
scroll to position [1575, 0]
